Goal: Information Seeking & Learning: Check status

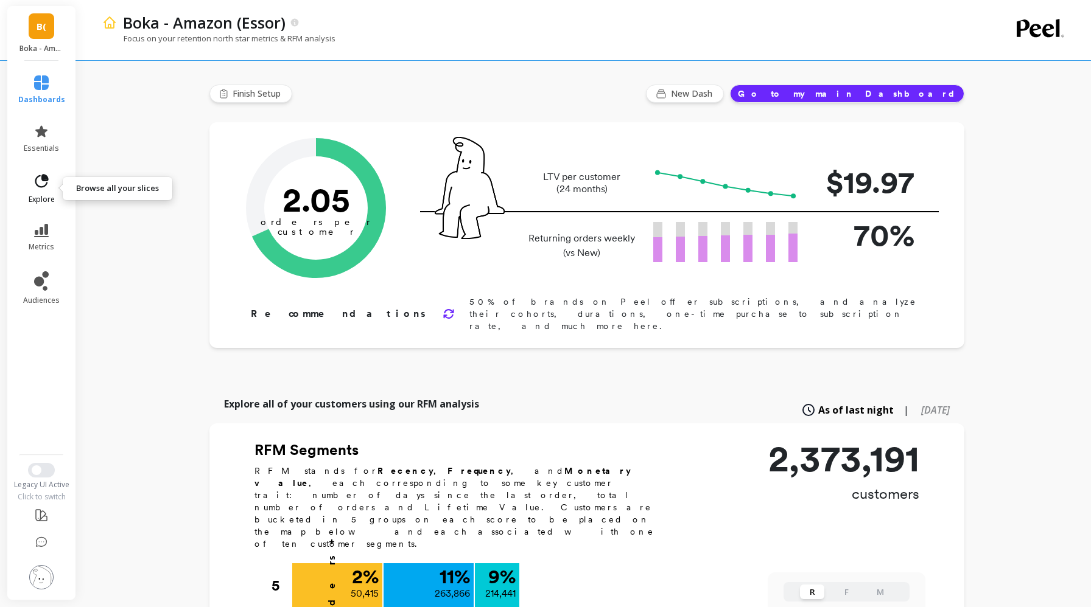
click at [41, 188] on icon at bounding box center [41, 181] width 17 height 17
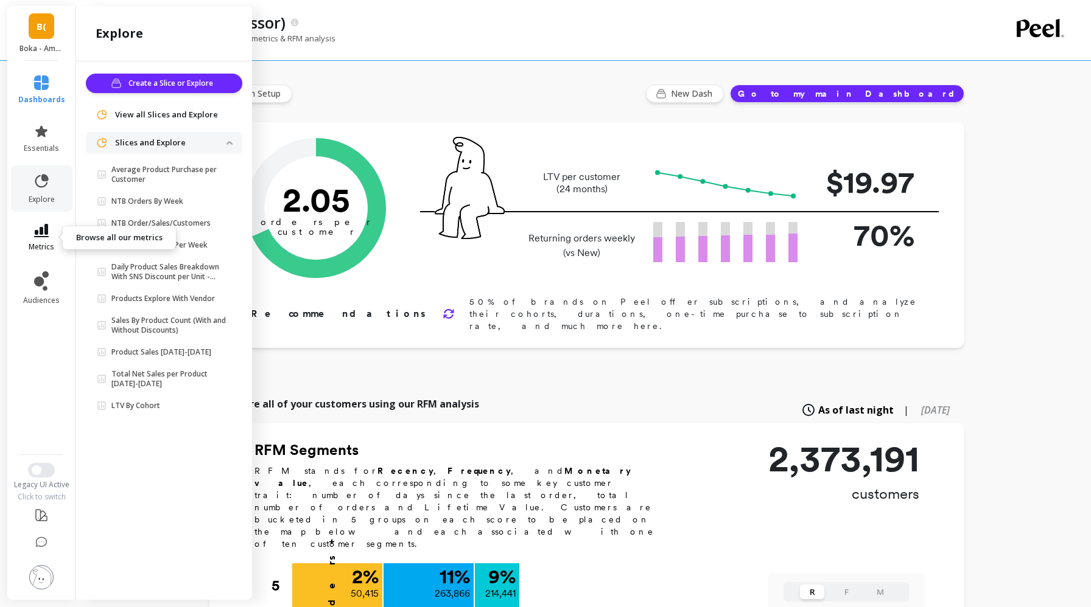
click at [39, 251] on span "metrics" at bounding box center [42, 247] width 26 height 10
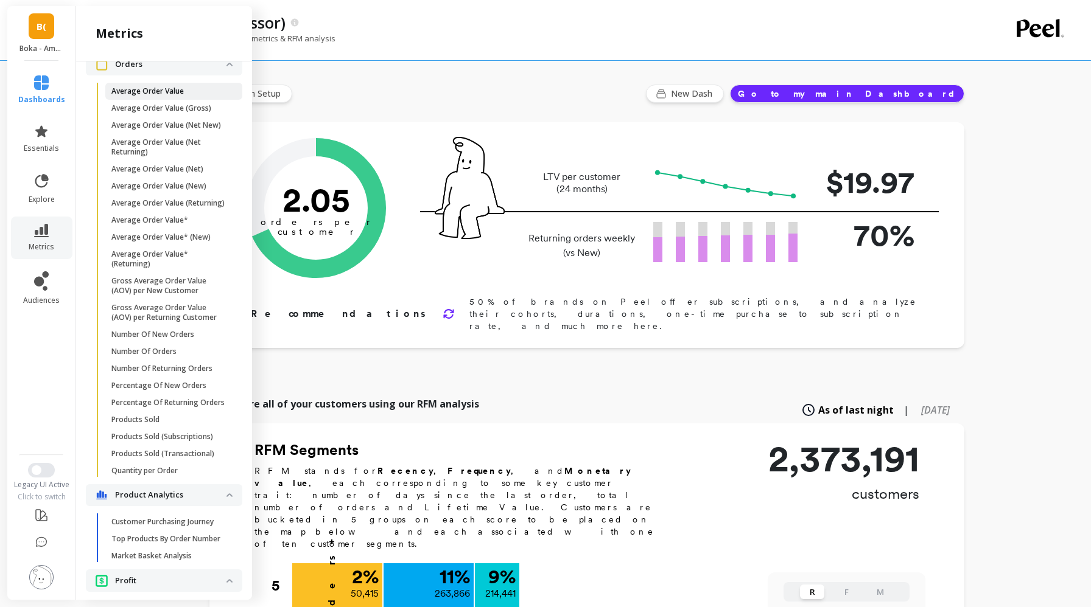
scroll to position [690, 0]
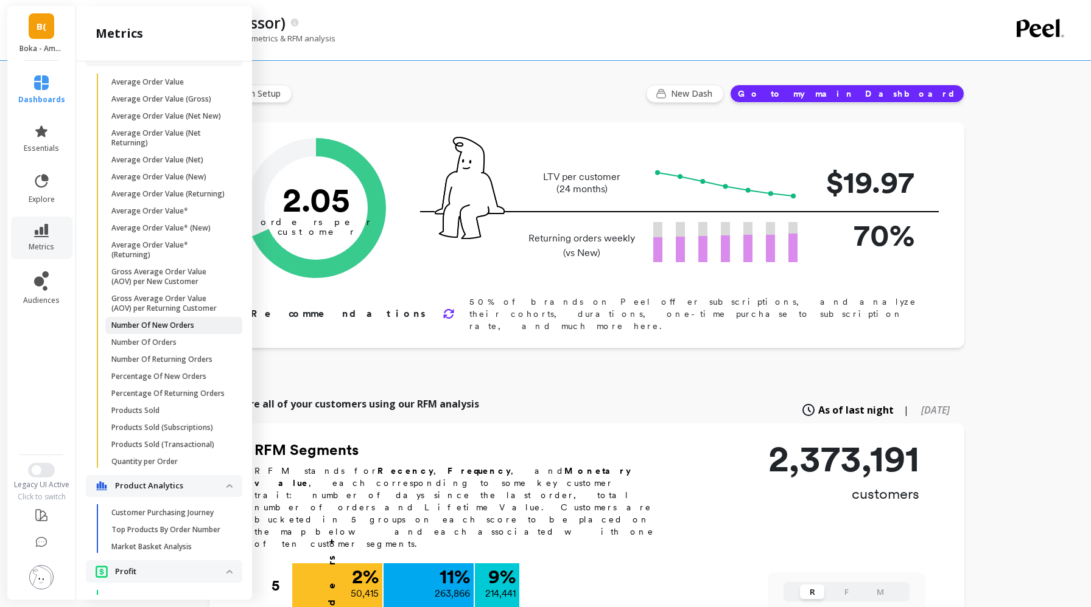
click at [158, 327] on p "Number Of New Orders" at bounding box center [152, 326] width 83 height 10
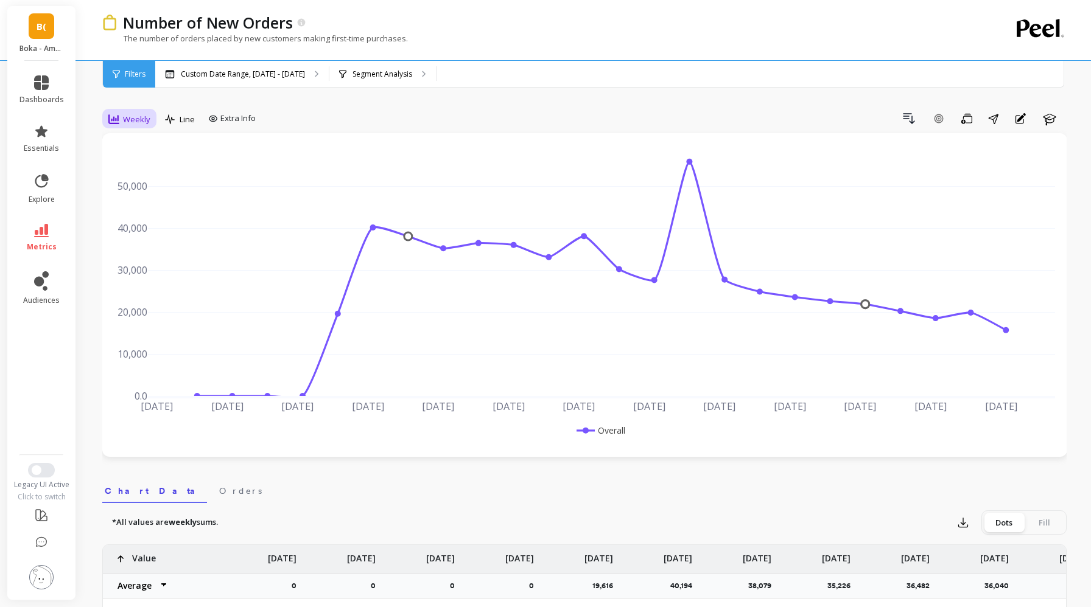
click at [138, 118] on span "Weekly" at bounding box center [136, 120] width 27 height 12
click at [139, 179] on div "Daily" at bounding box center [147, 169] width 84 height 21
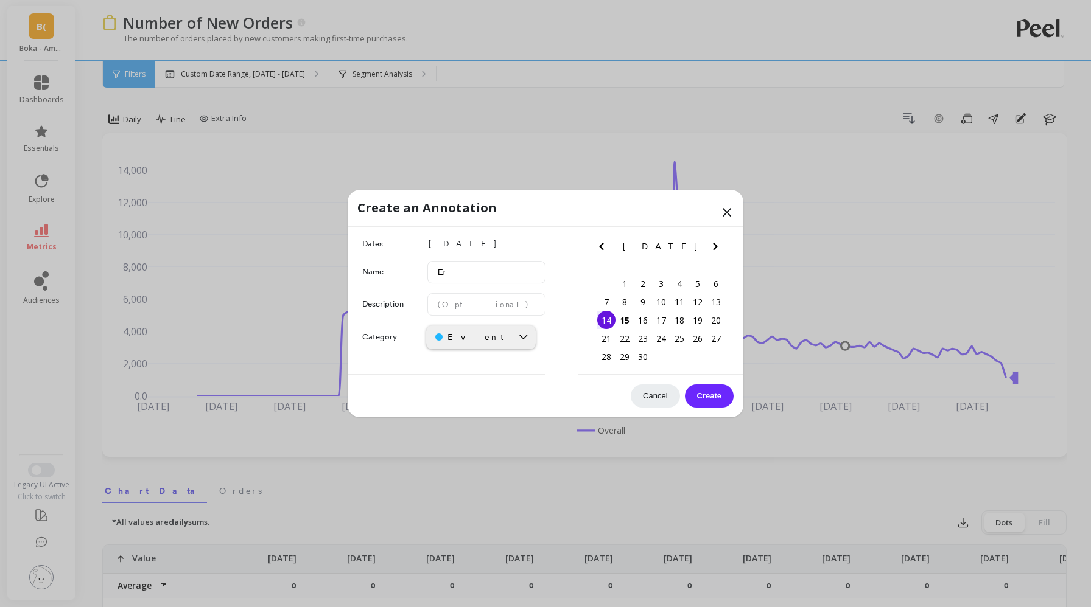
type input "E"
click at [525, 273] on input "Merge back Whitening on [DATE]" at bounding box center [486, 272] width 118 height 23
type input "Merge back Whitening on Sep-15"
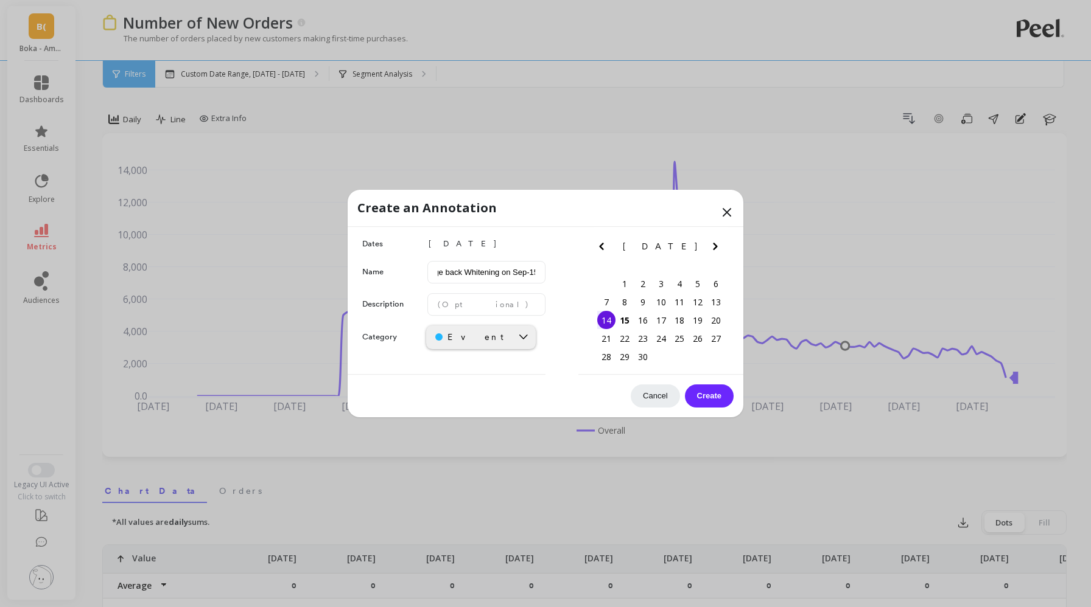
scroll to position [0, 0]
click at [698, 398] on button "Create" at bounding box center [709, 396] width 49 height 23
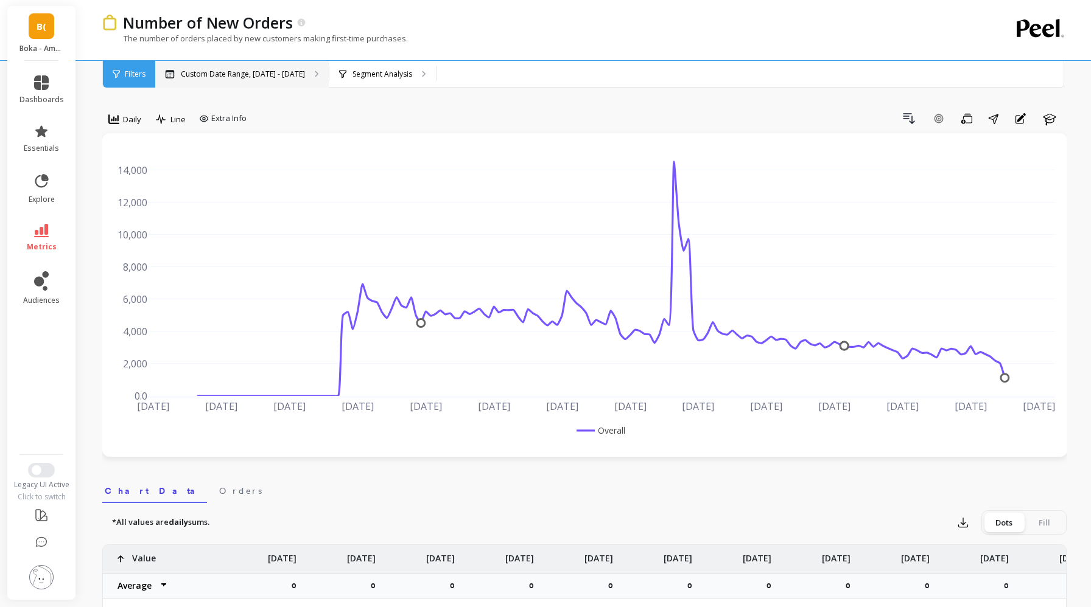
click at [293, 70] on p "Custom Date Range, [DATE] - [DATE]" at bounding box center [243, 74] width 124 height 10
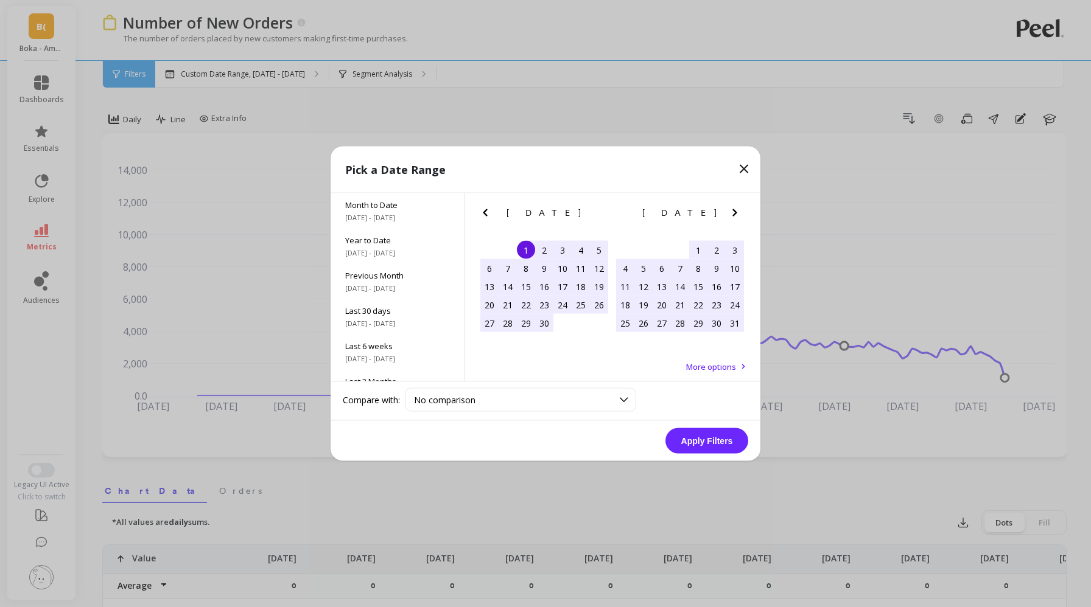
click at [524, 251] on div "1" at bounding box center [526, 250] width 18 height 18
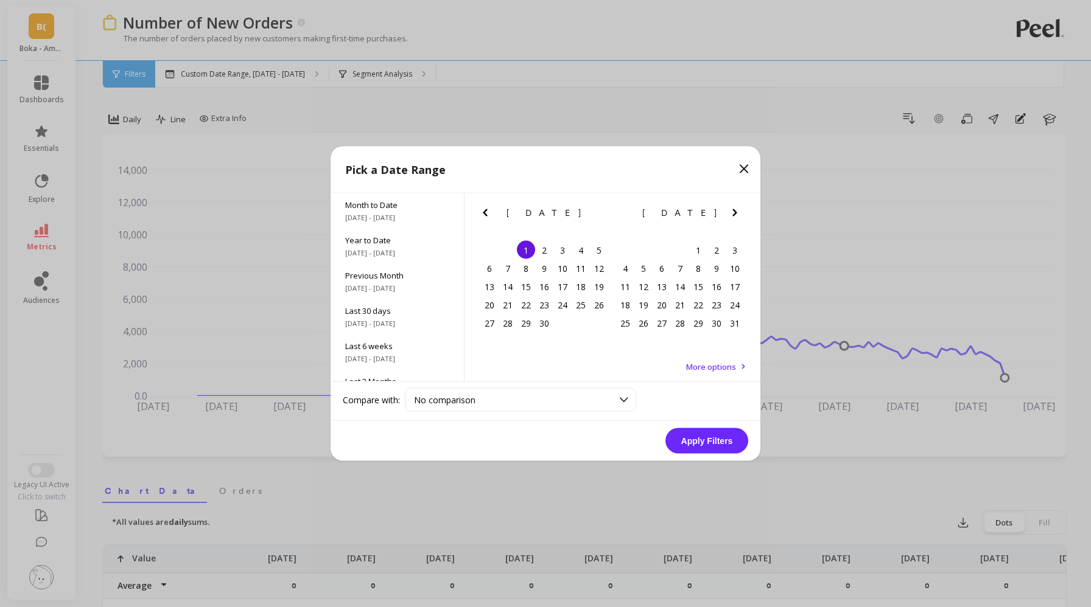
click at [733, 212] on icon "Next Month" at bounding box center [734, 213] width 15 height 15
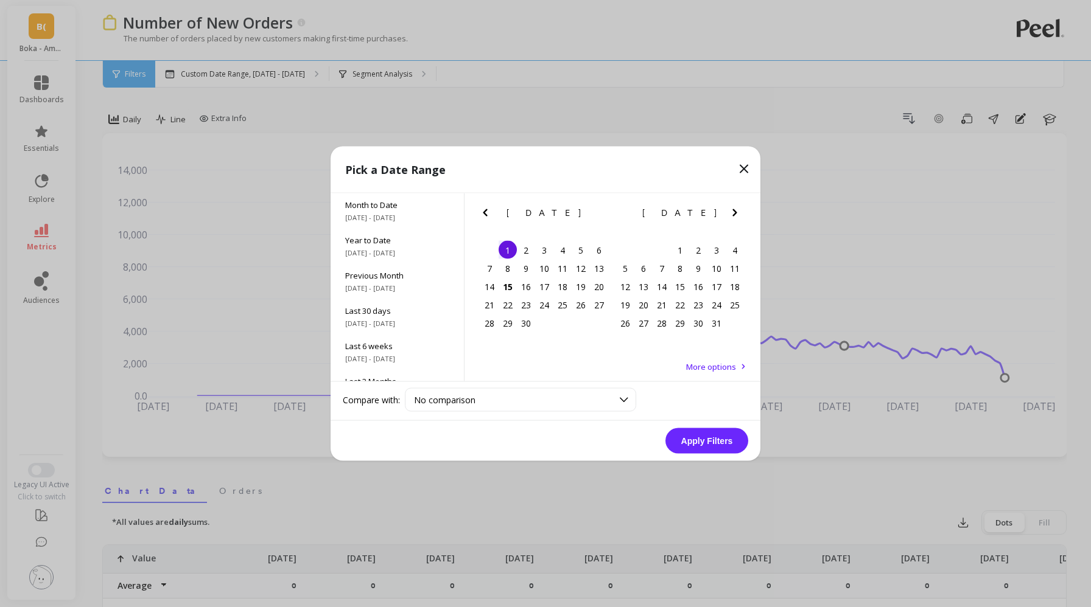
click at [733, 212] on icon "Next Month" at bounding box center [734, 213] width 15 height 15
click at [488, 211] on icon "Previous Month" at bounding box center [485, 213] width 15 height 15
click at [486, 211] on icon "Previous Month" at bounding box center [485, 212] width 4 height 7
click at [511, 287] on div "15" at bounding box center [508, 287] width 18 height 18
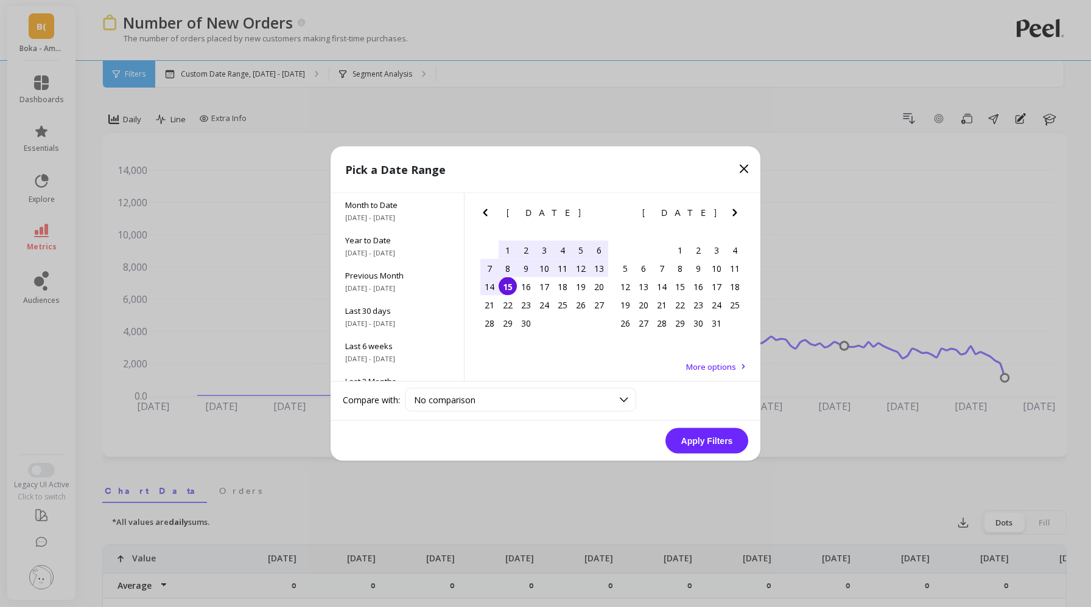
click at [710, 435] on button "Apply Filters" at bounding box center [706, 442] width 83 height 26
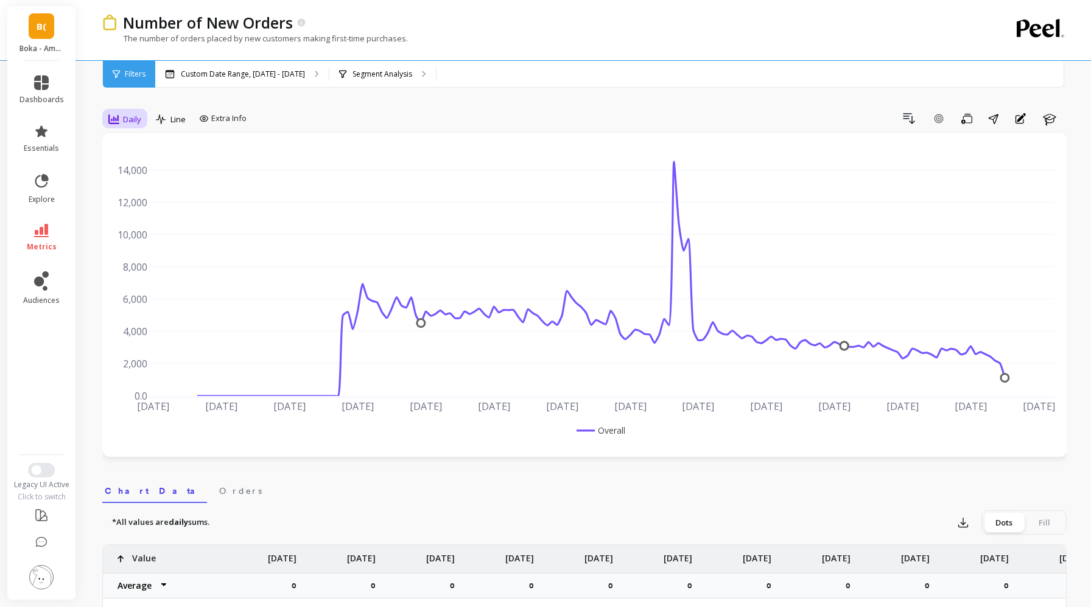
click at [134, 121] on span "Daily" at bounding box center [132, 120] width 18 height 12
click at [145, 193] on div "Weekly" at bounding box center [147, 193] width 69 height 12
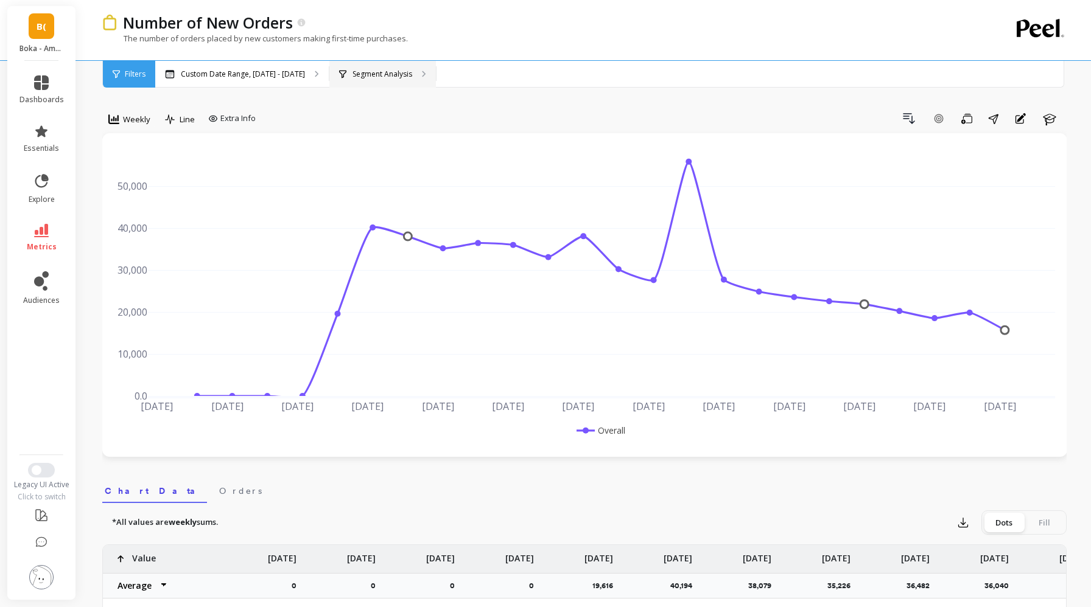
click at [388, 83] on div "Segment Analysis" at bounding box center [382, 74] width 107 height 27
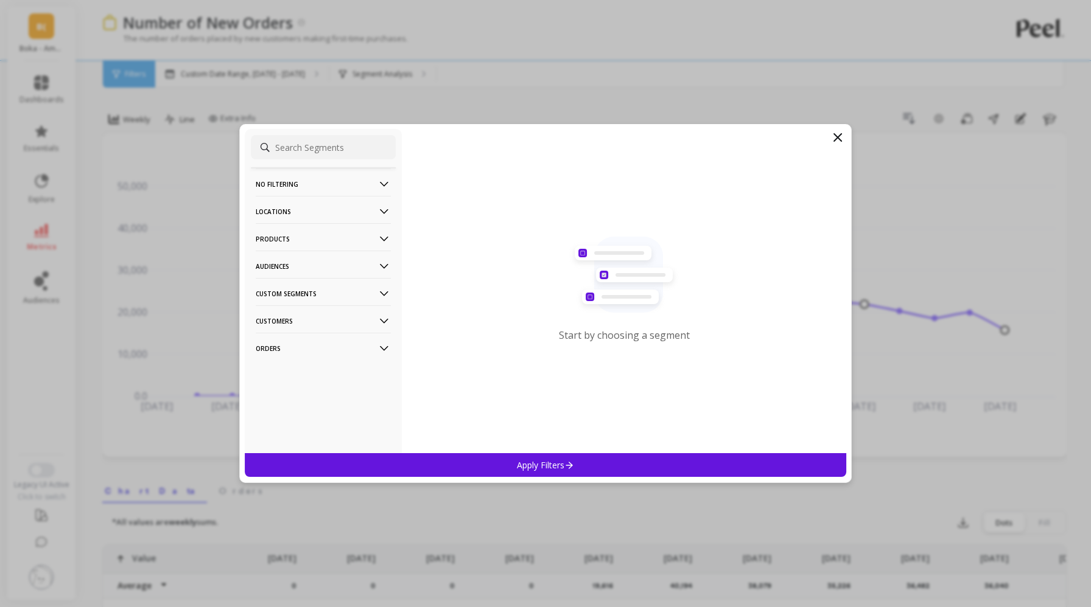
click at [331, 249] on p "Products" at bounding box center [323, 238] width 135 height 31
click at [288, 271] on div "ASIN" at bounding box center [323, 262] width 145 height 19
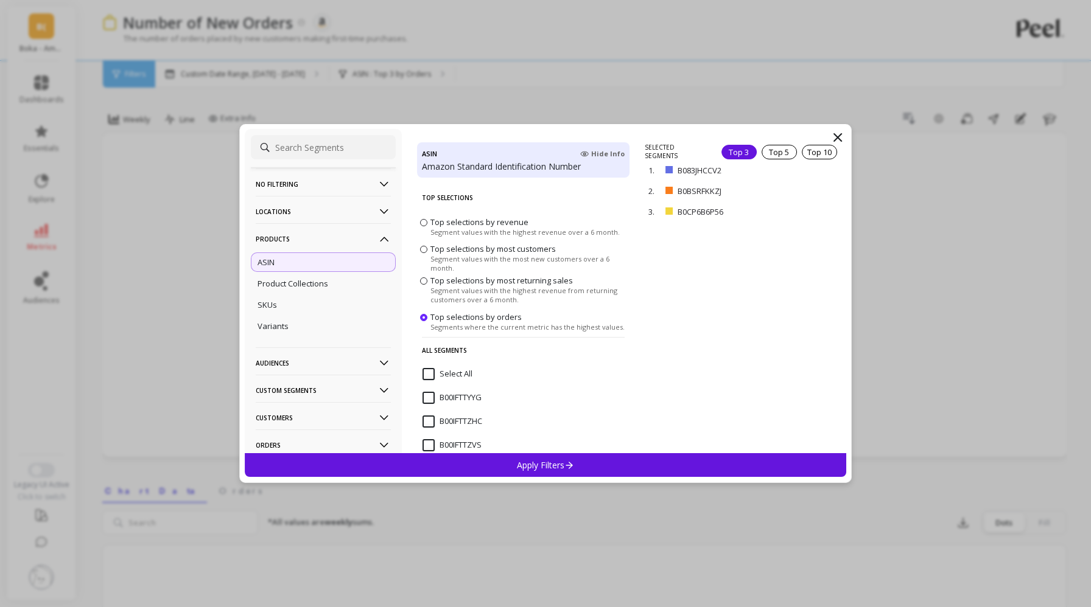
click at [570, 463] on icon at bounding box center [569, 465] width 7 height 7
